Goal: Information Seeking & Learning: Check status

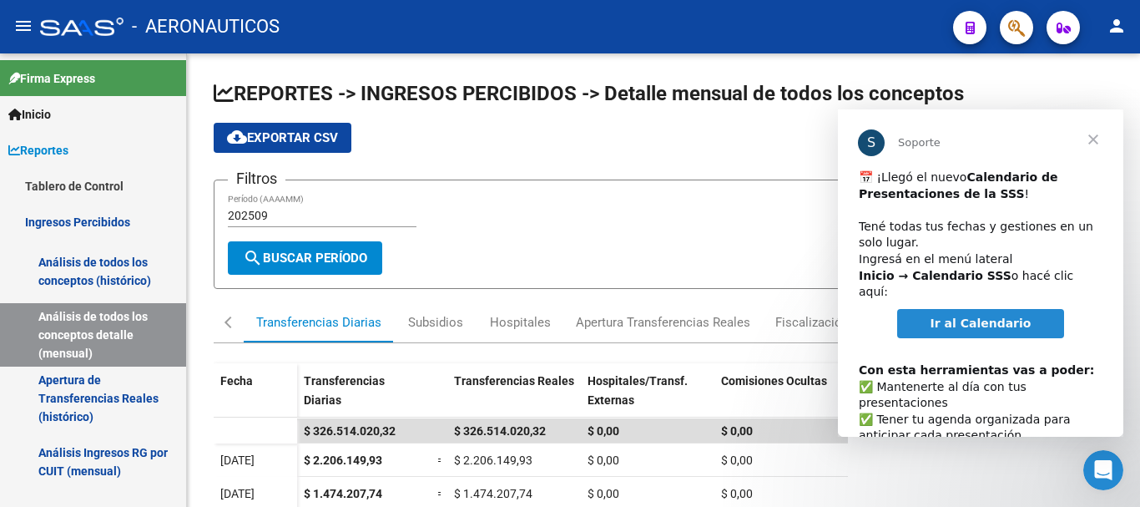
click at [1097, 138] on span "Cerrar" at bounding box center [1093, 139] width 60 height 60
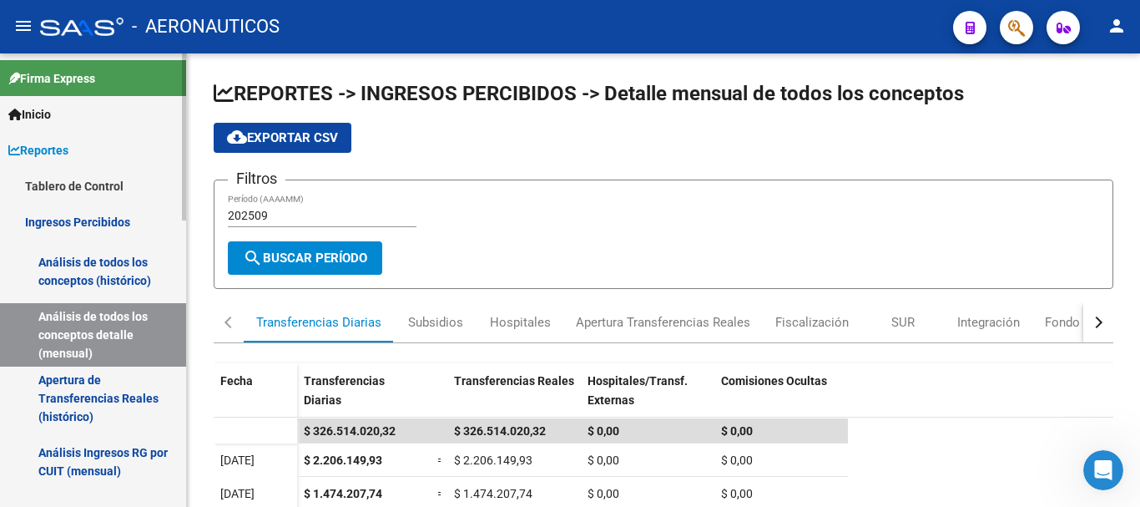
click at [124, 334] on link "Análisis de todos los conceptos detalle (mensual)" at bounding box center [93, 334] width 186 height 63
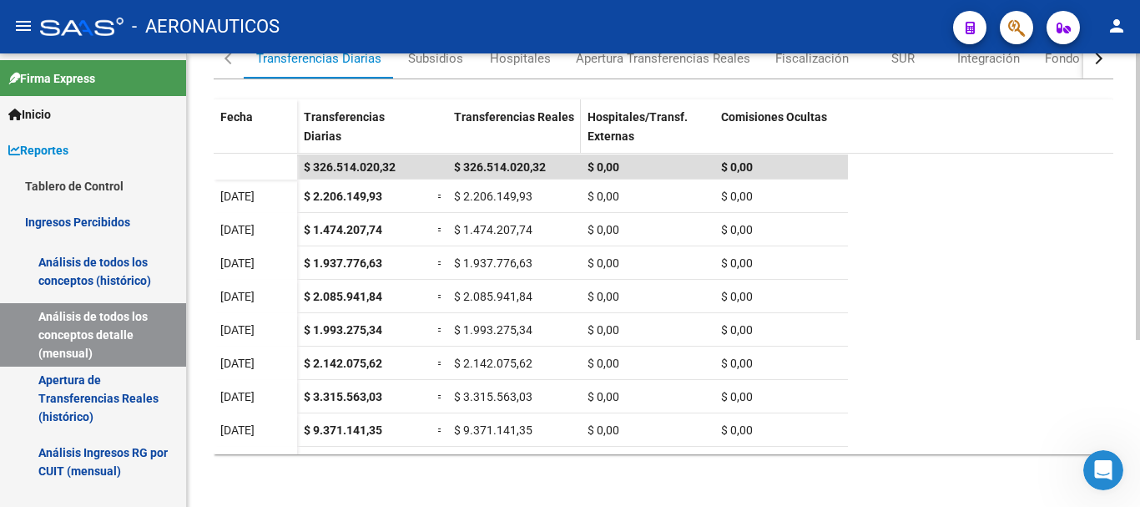
scroll to position [265, 0]
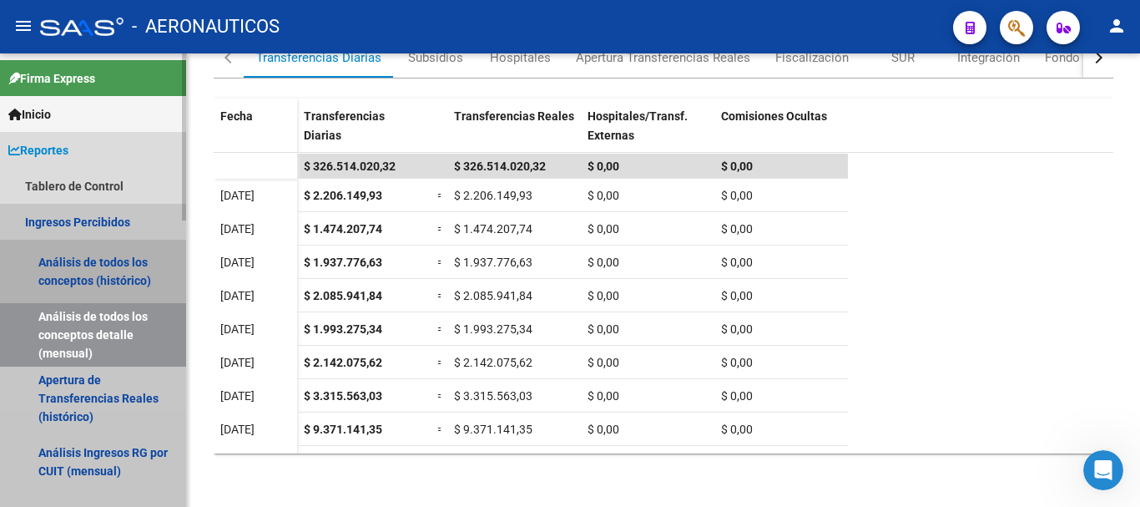
click at [70, 270] on link "Análisis de todos los conceptos (histórico)" at bounding box center [93, 271] width 186 height 63
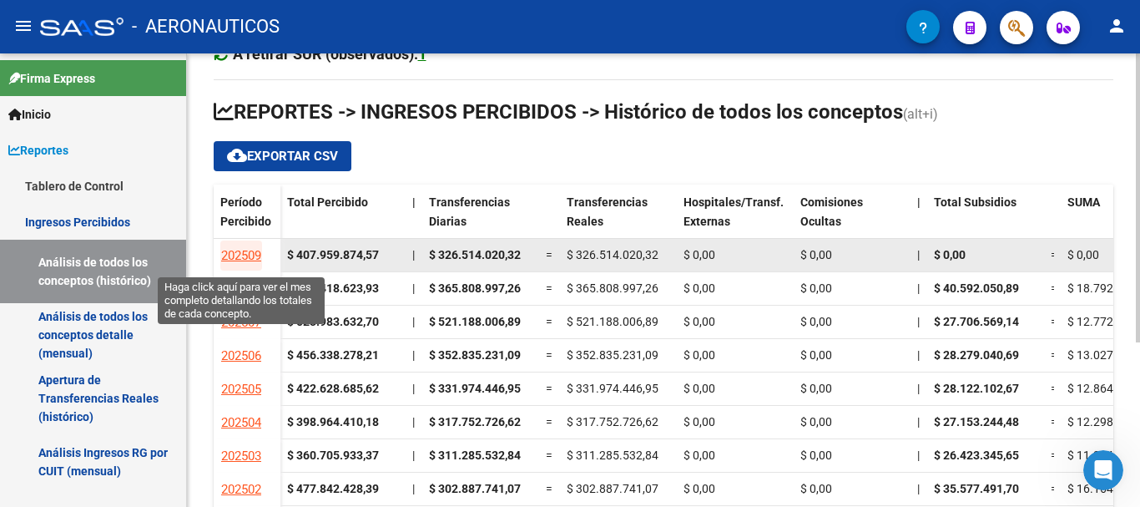
click at [245, 255] on span "202509" at bounding box center [241, 255] width 40 height 15
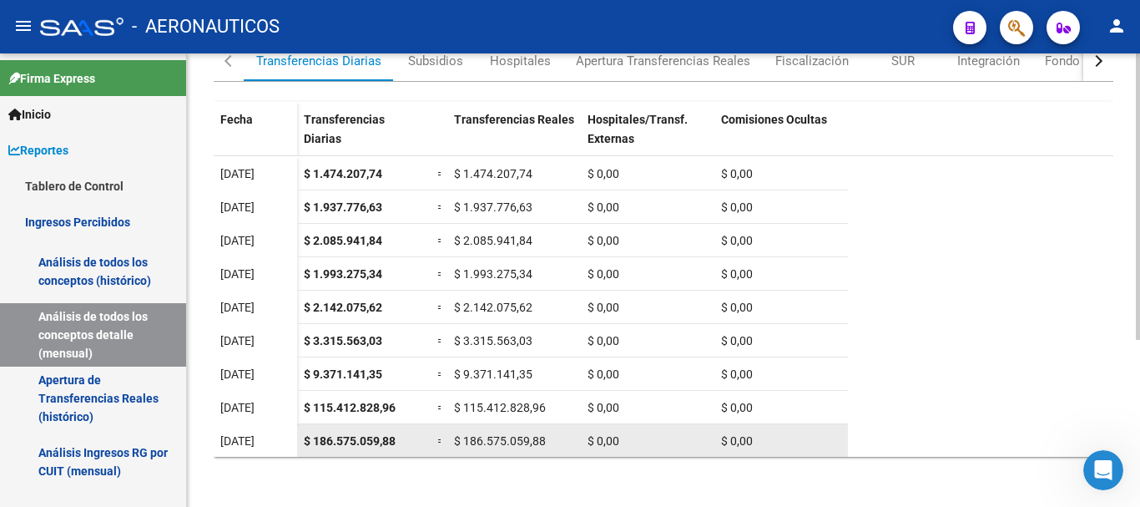
scroll to position [265, 0]
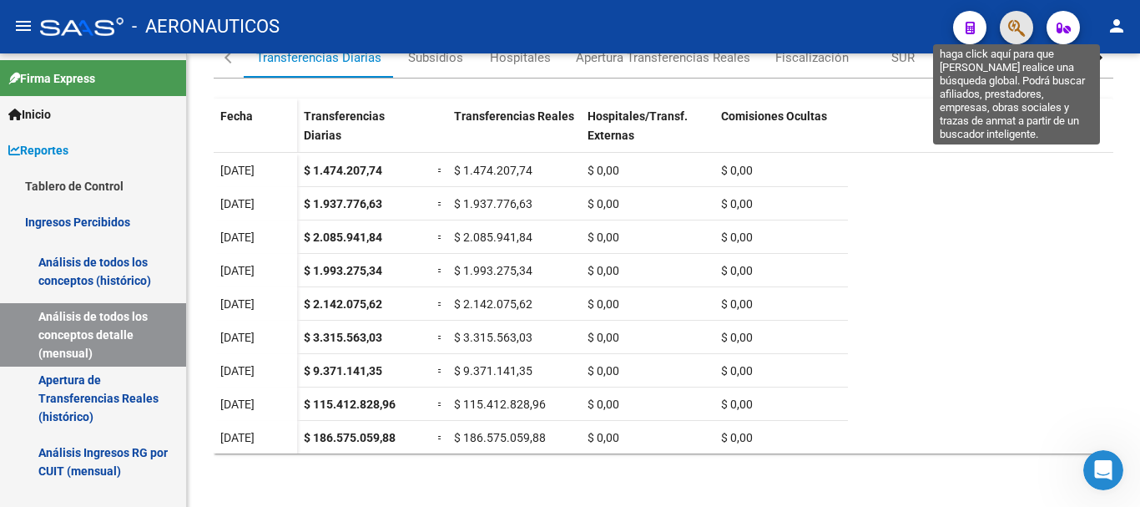
click at [1013, 27] on icon "button" at bounding box center [1016, 27] width 17 height 19
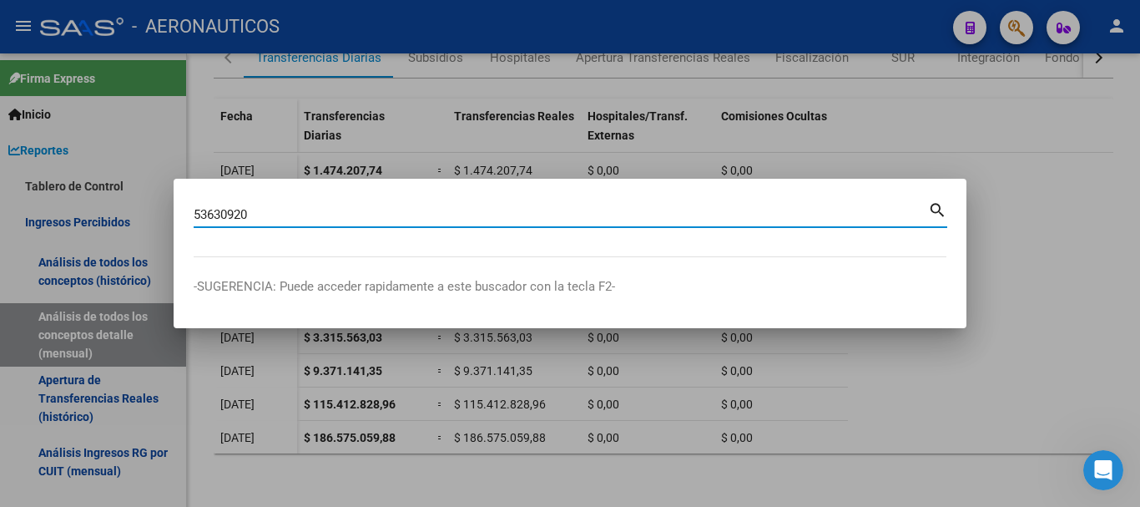
type input "53630920"
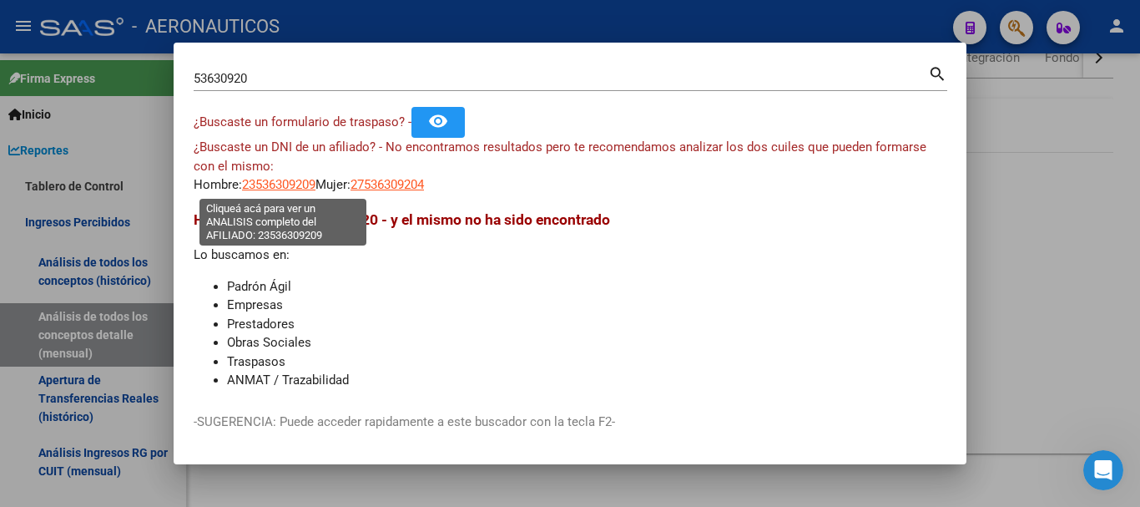
click at [293, 185] on span "23536309209" at bounding box center [278, 184] width 73 height 15
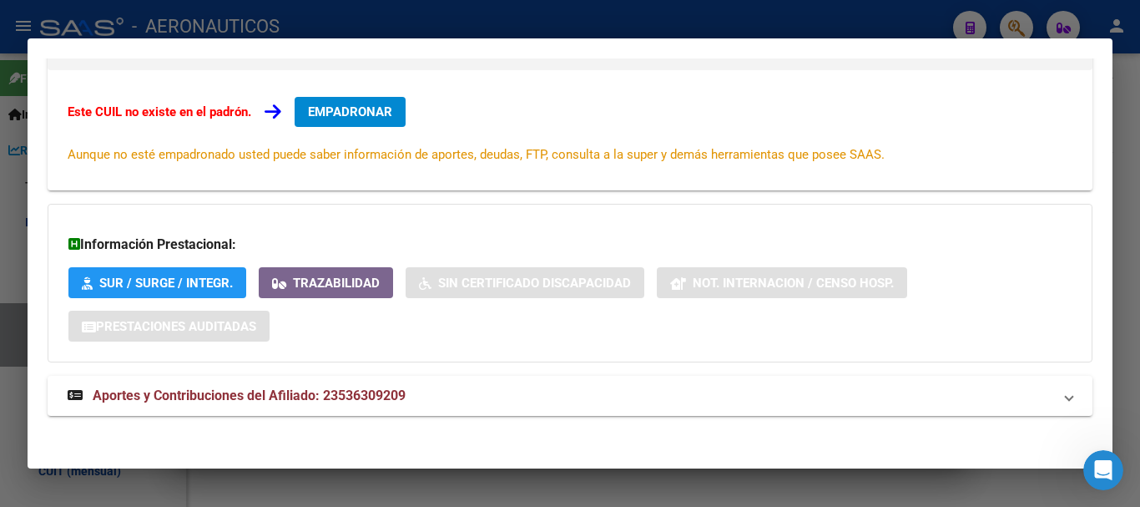
scroll to position [274, 0]
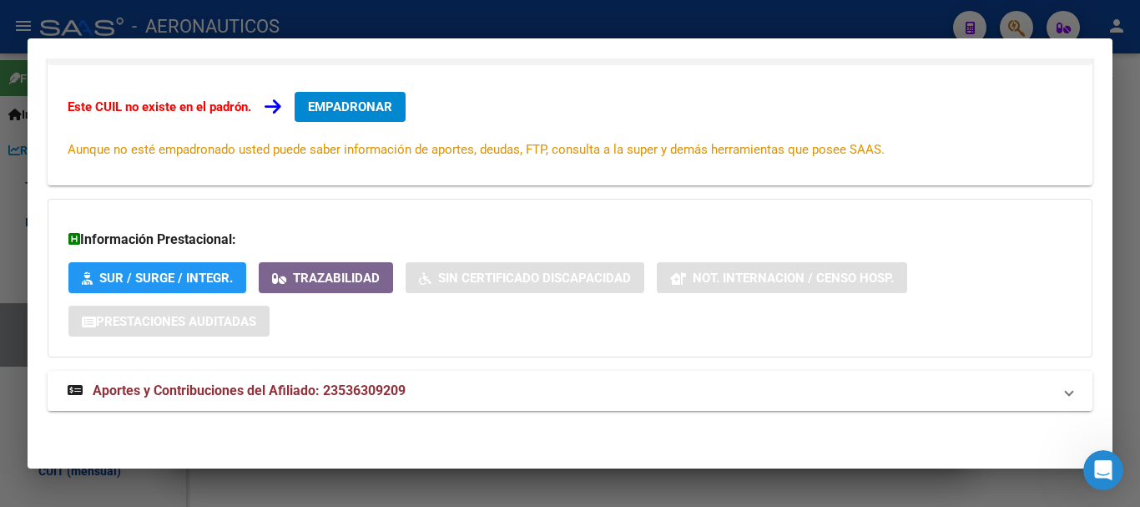
click at [1066, 391] on span at bounding box center [1069, 391] width 7 height 20
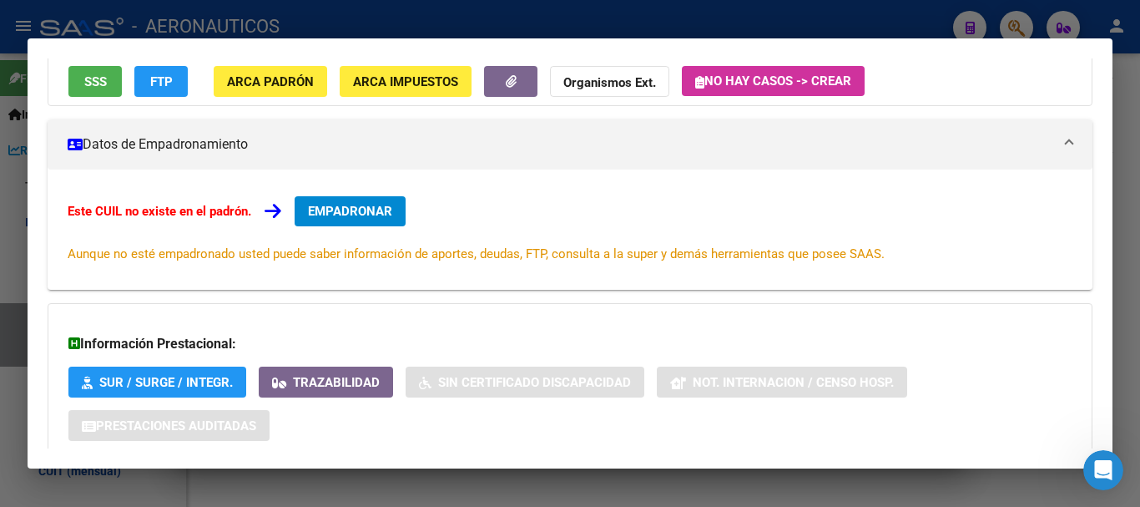
scroll to position [0, 0]
